Goal: Navigation & Orientation: Find specific page/section

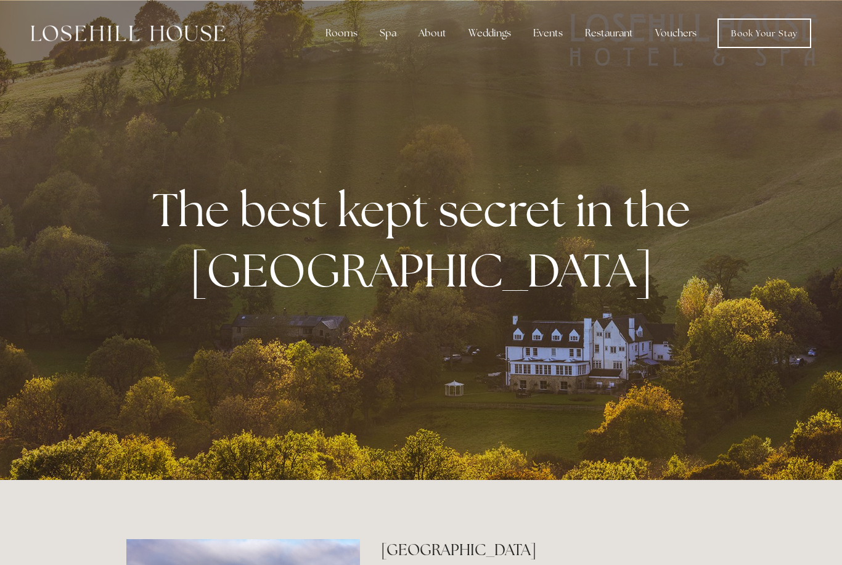
click at [345, 37] on div "Rooms" at bounding box center [342, 33] width 52 height 25
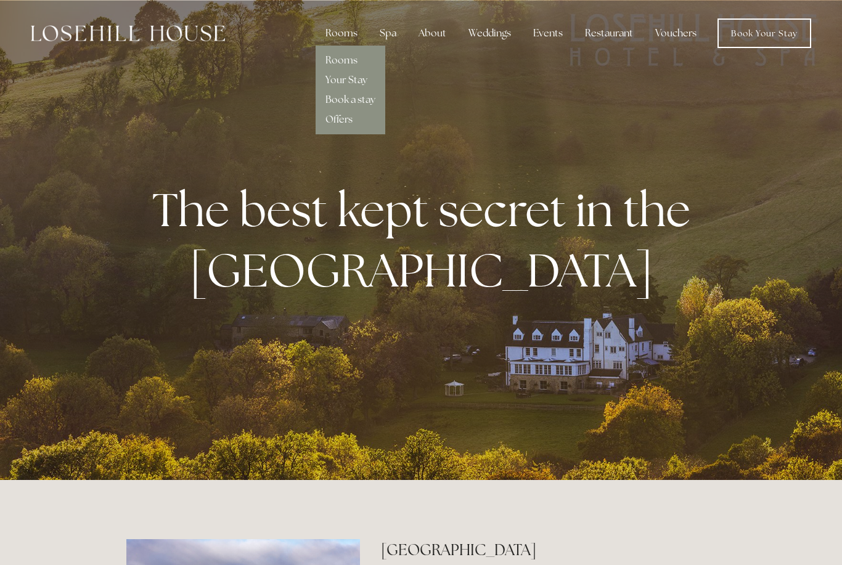
click at [358, 54] on link "Rooms" at bounding box center [341, 60] width 32 height 13
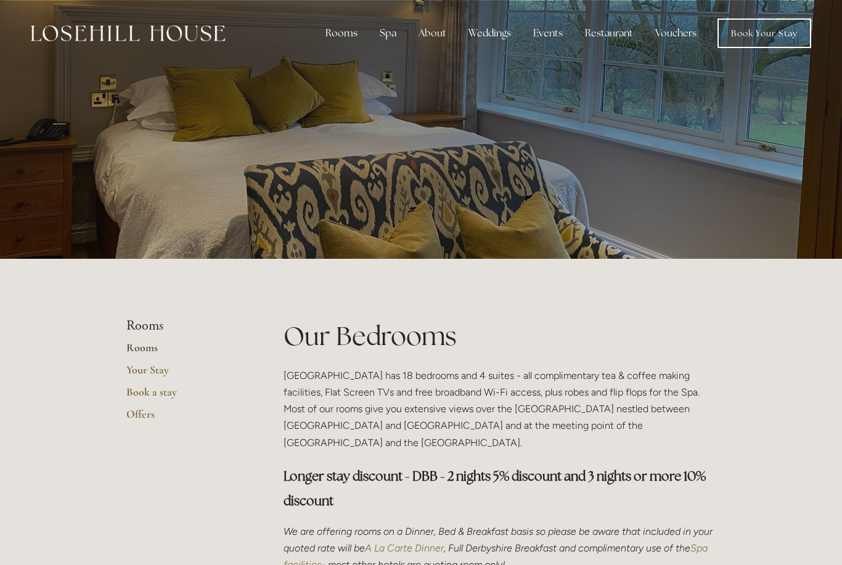
click at [392, 39] on div "Spa" at bounding box center [388, 33] width 36 height 25
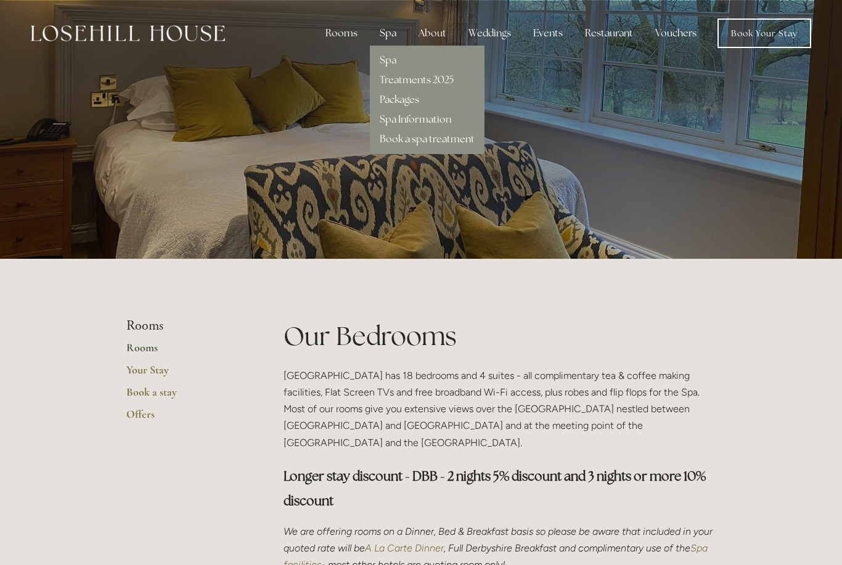
click at [351, 34] on div "Rooms" at bounding box center [342, 33] width 52 height 25
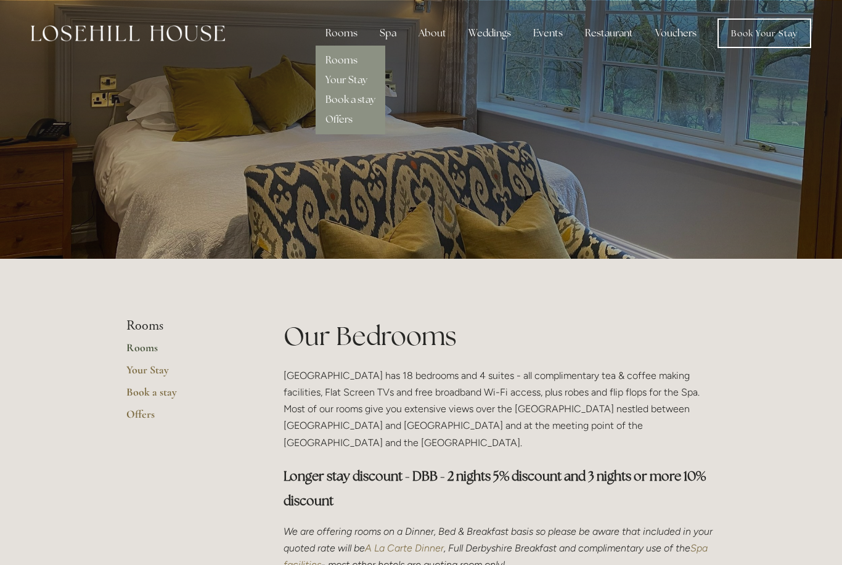
click at [614, 32] on div "Restaurant" at bounding box center [609, 33] width 68 height 25
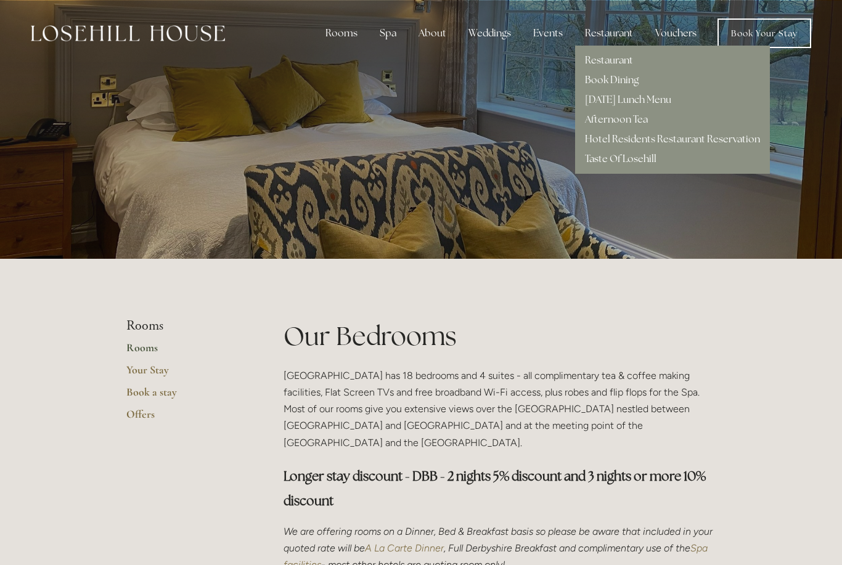
click at [626, 63] on link "Restaurant" at bounding box center [609, 60] width 48 height 13
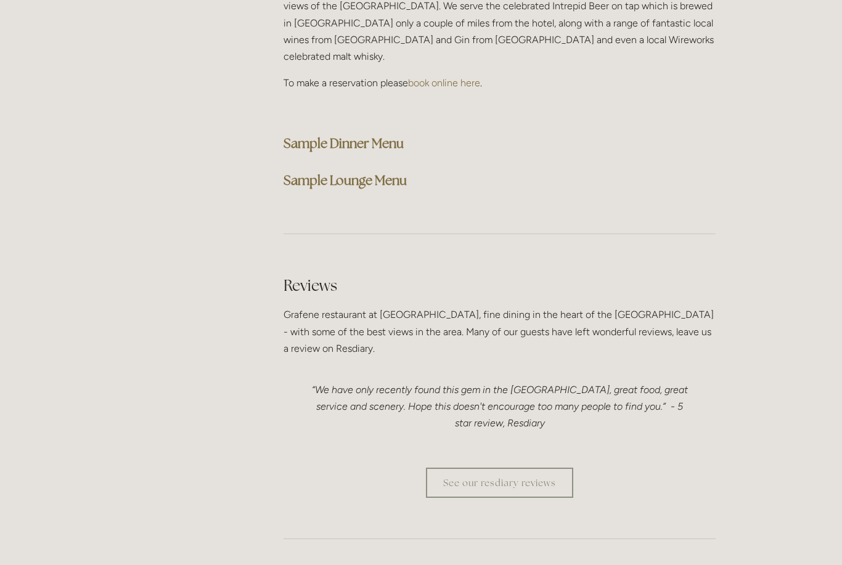
scroll to position [3261, 0]
